Goal: Browse casually

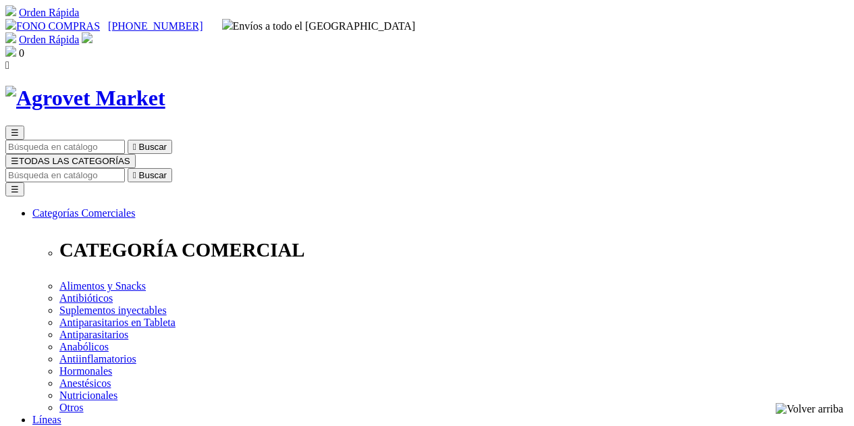
click at [142, 86] on img at bounding box center [85, 98] width 160 height 25
click at [19, 156] on span "☰" at bounding box center [15, 161] width 8 height 10
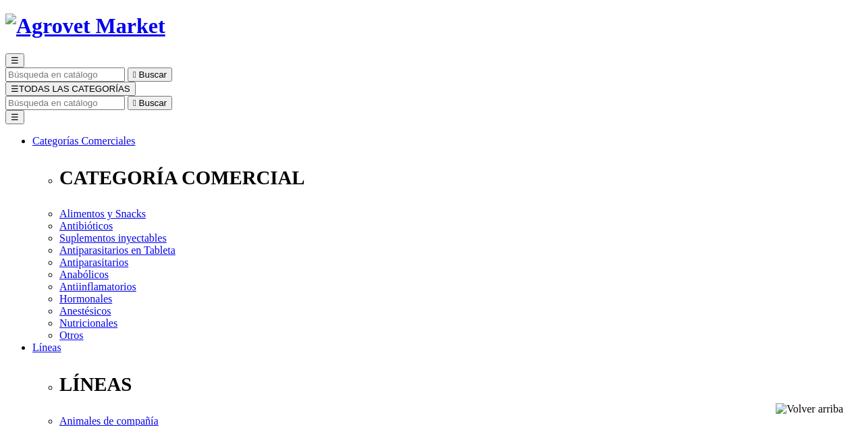
scroll to position [202, 0]
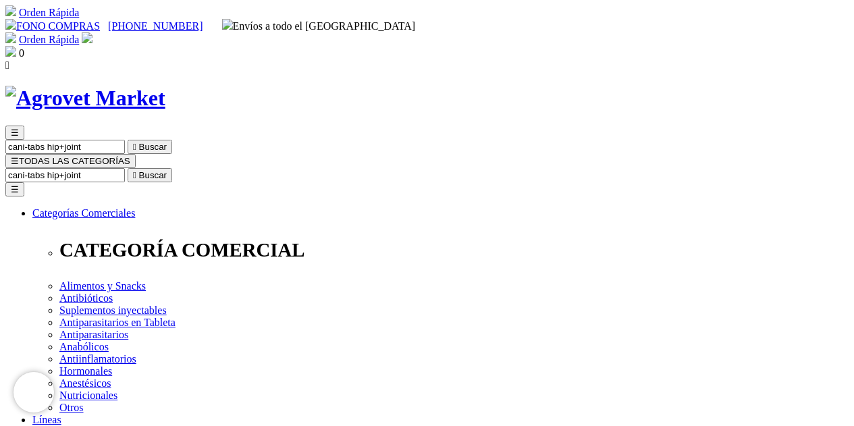
click at [136, 86] on img at bounding box center [85, 98] width 160 height 25
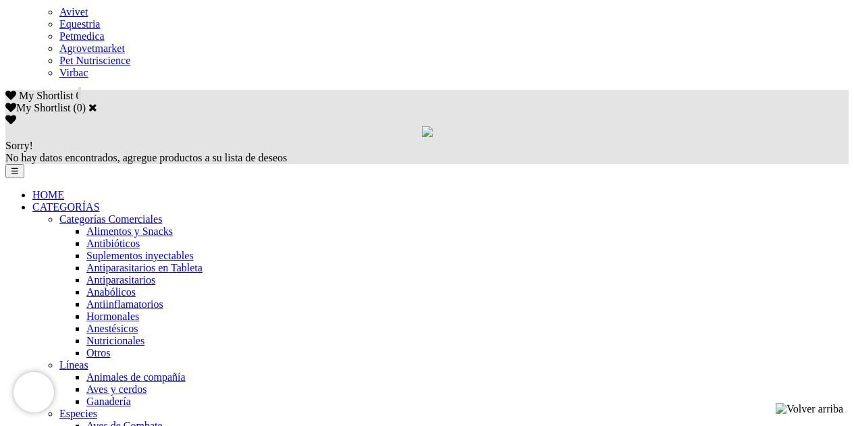
scroll to position [1012, 0]
